Goal: Find specific page/section: Find specific page/section

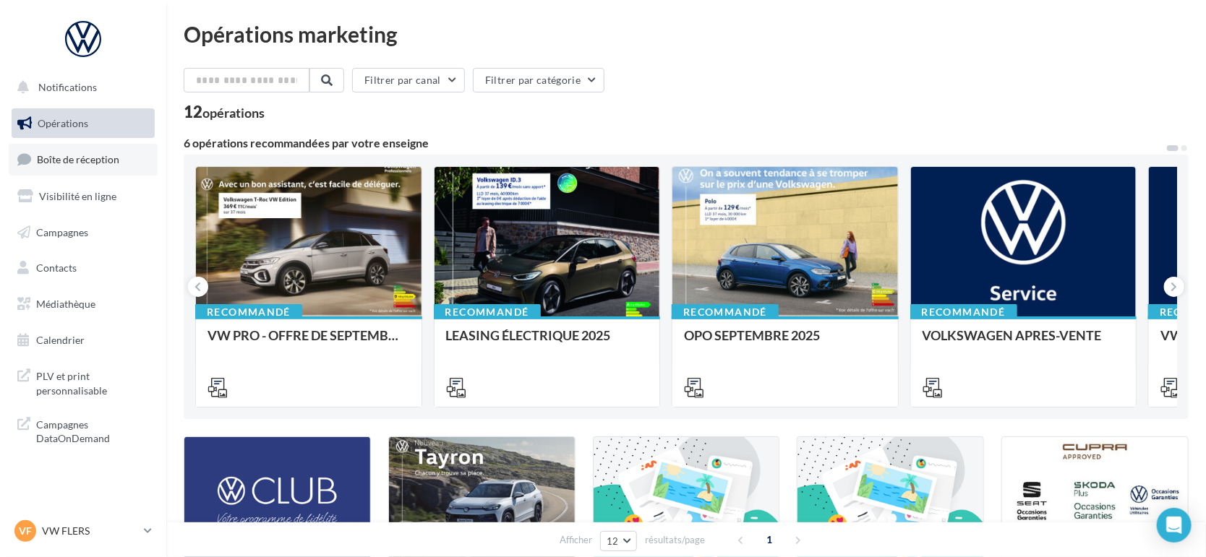
click at [126, 161] on link "Boîte de réception" at bounding box center [83, 159] width 149 height 31
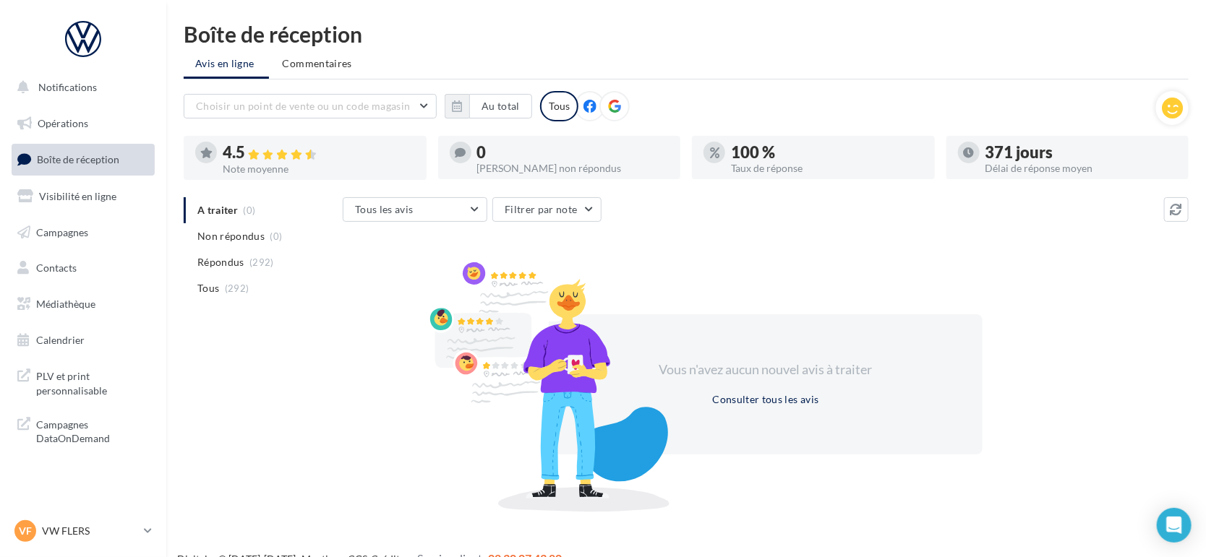
click at [1011, 249] on div "Tous les avis Tous les avis Avis avec commentaire Avis sans commentaire Filtrer…" at bounding box center [766, 351] width 846 height 309
